Goal: Information Seeking & Learning: Learn about a topic

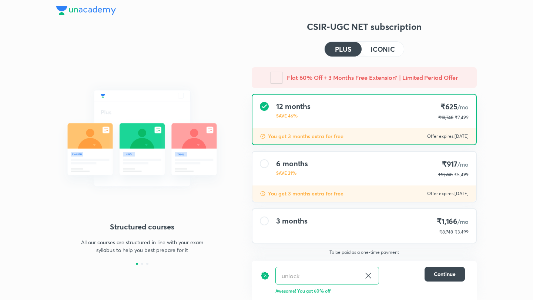
click at [103, 11] on img at bounding box center [86, 10] width 60 height 9
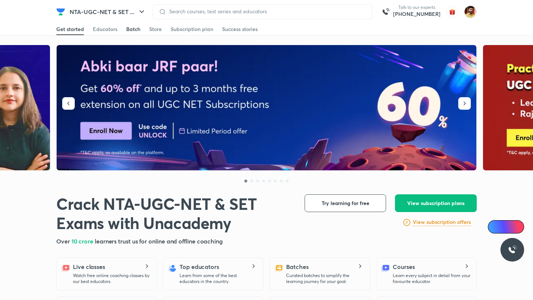
click at [136, 31] on div "Batch" at bounding box center [133, 29] width 14 height 7
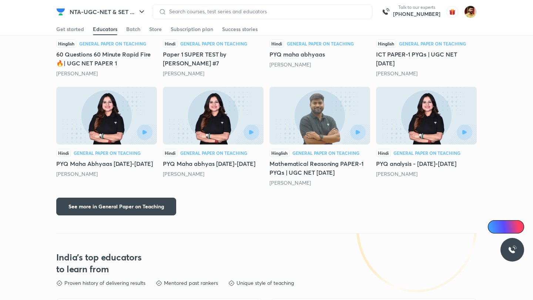
scroll to position [868, 0]
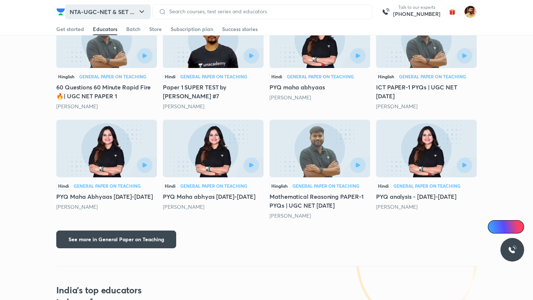
click at [114, 13] on button "NTA-UGC-NET & SET ..." at bounding box center [107, 11] width 85 height 15
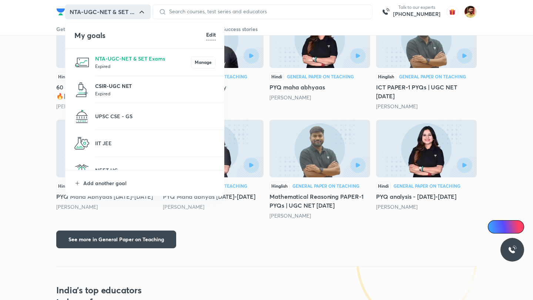
click at [116, 88] on p "CSIR-UGC NET" at bounding box center [155, 86] width 121 height 8
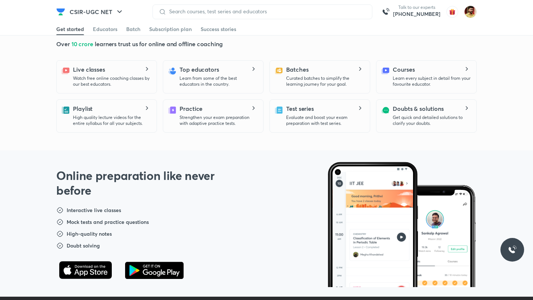
scroll to position [204, 0]
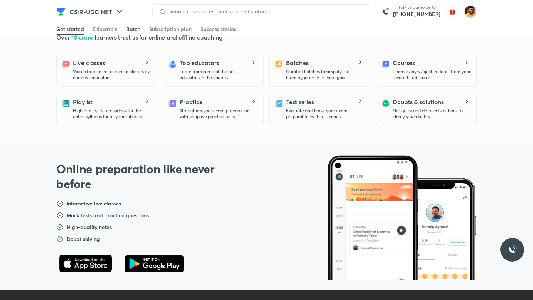
click at [138, 30] on div "Batch" at bounding box center [133, 29] width 14 height 7
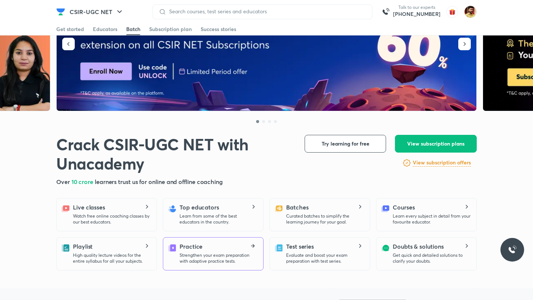
scroll to position [0, 0]
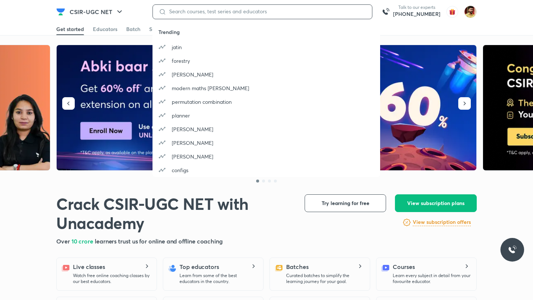
click at [225, 13] on input at bounding box center [266, 12] width 200 height 6
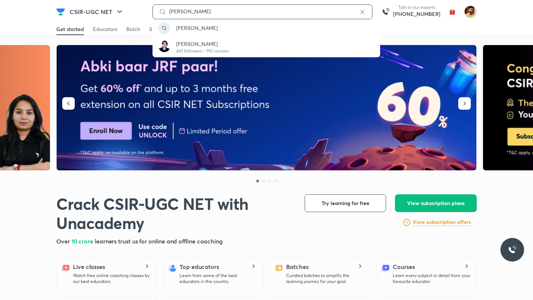
type input "seema chawla"
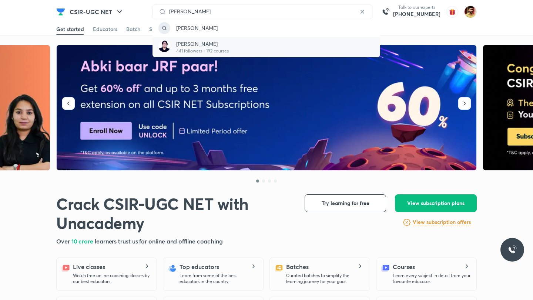
click at [194, 48] on p "441 followers • 192 courses" at bounding box center [202, 51] width 53 height 7
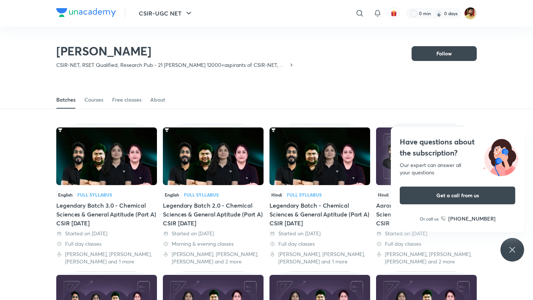
scroll to position [39, 0]
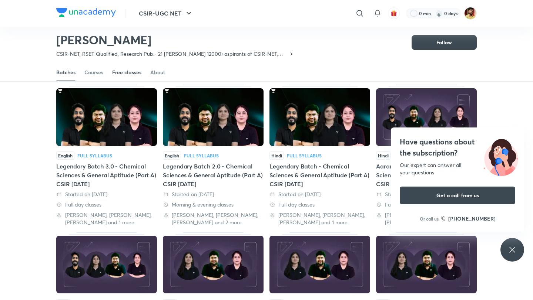
click at [125, 74] on div "Free classes" at bounding box center [126, 72] width 29 height 7
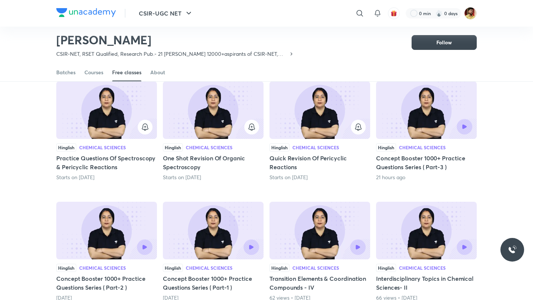
scroll to position [65, 0]
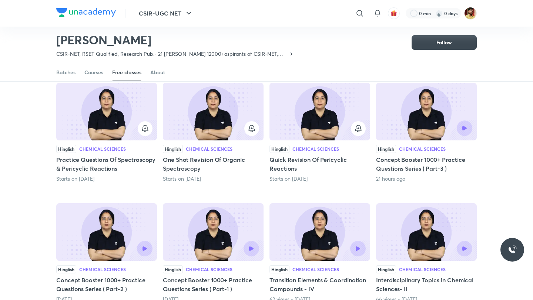
click at [297, 144] on div "Hinglish Chemical Sciences Quick Revision Of Pericyclic Reactions Starts on Oct…" at bounding box center [319, 133] width 101 height 100
